Goal: Check status: Check status

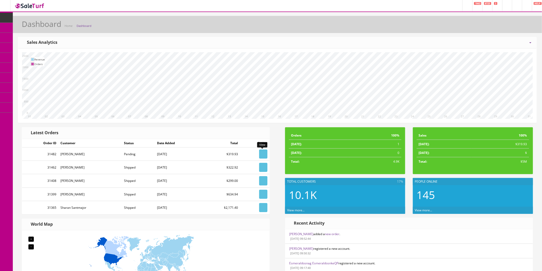
click at [263, 154] on icon at bounding box center [263, 154] width 1 height 3
click at [264, 167] on link at bounding box center [263, 167] width 8 height 9
